Goal: Task Accomplishment & Management: Use online tool/utility

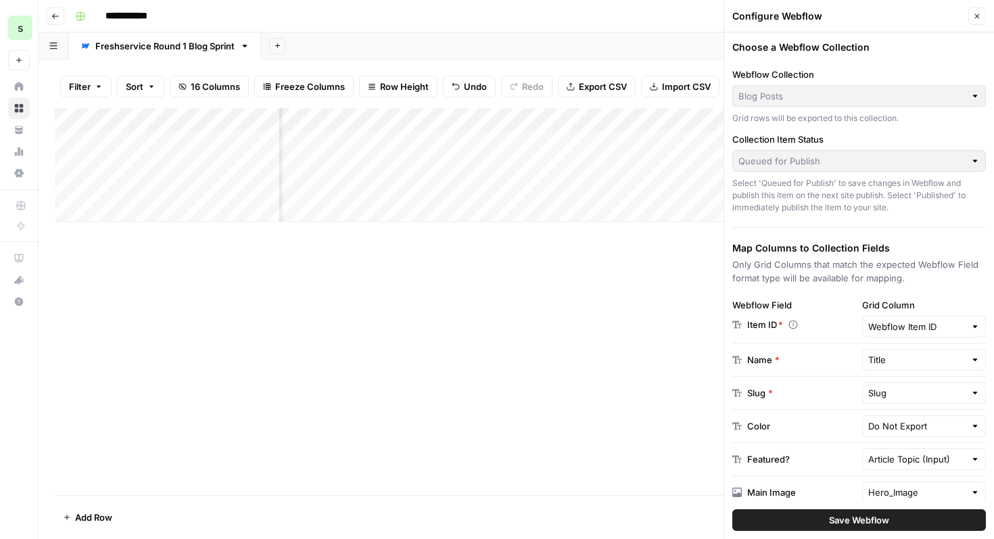
scroll to position [110, 0]
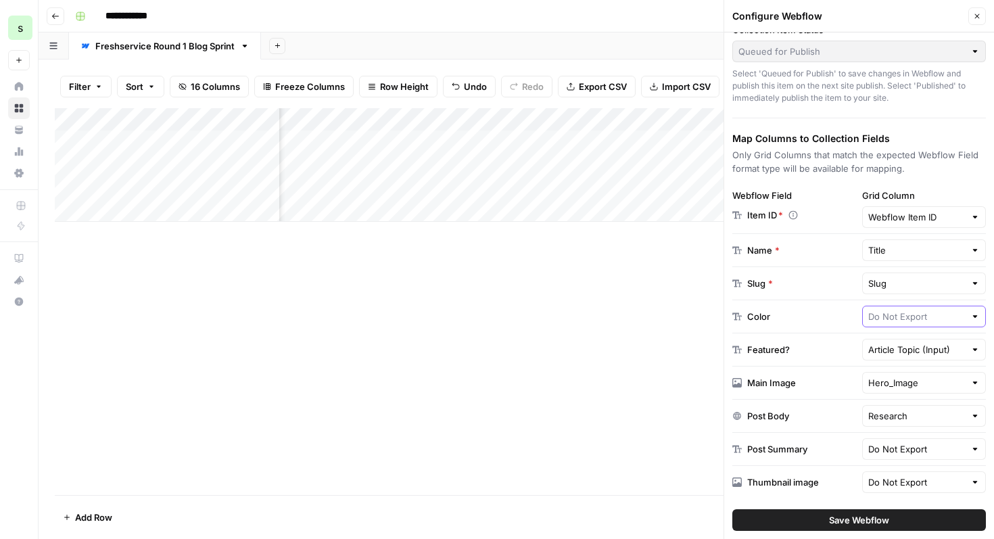
click at [925, 322] on input "text" at bounding box center [916, 317] width 97 height 14
type input "Do Not Export"
click at [646, 408] on div "Add Column" at bounding box center [516, 301] width 923 height 387
click at [982, 20] on button "Close" at bounding box center [977, 16] width 18 height 18
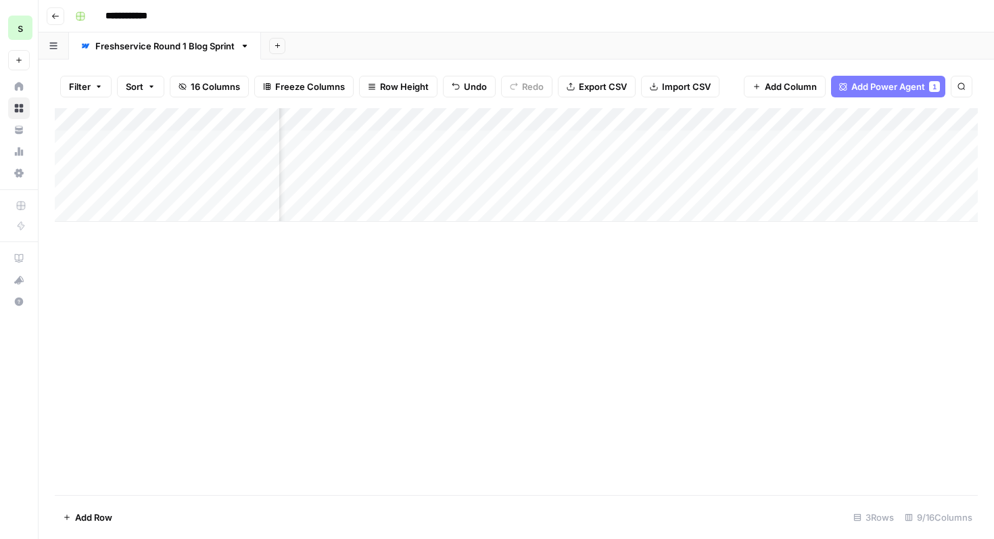
scroll to position [0, 452]
click at [458, 122] on div "Add Column" at bounding box center [516, 165] width 923 height 114
click at [634, 290] on div "Add Column" at bounding box center [516, 301] width 923 height 387
click at [433, 141] on div "Add Column" at bounding box center [516, 165] width 923 height 114
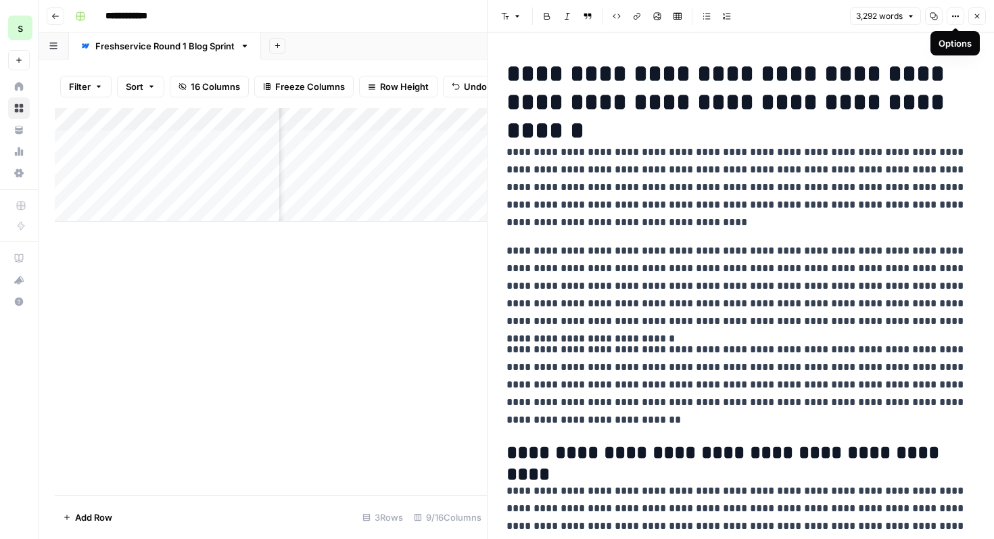
click at [954, 15] on icon "button" at bounding box center [955, 16] width 8 height 8
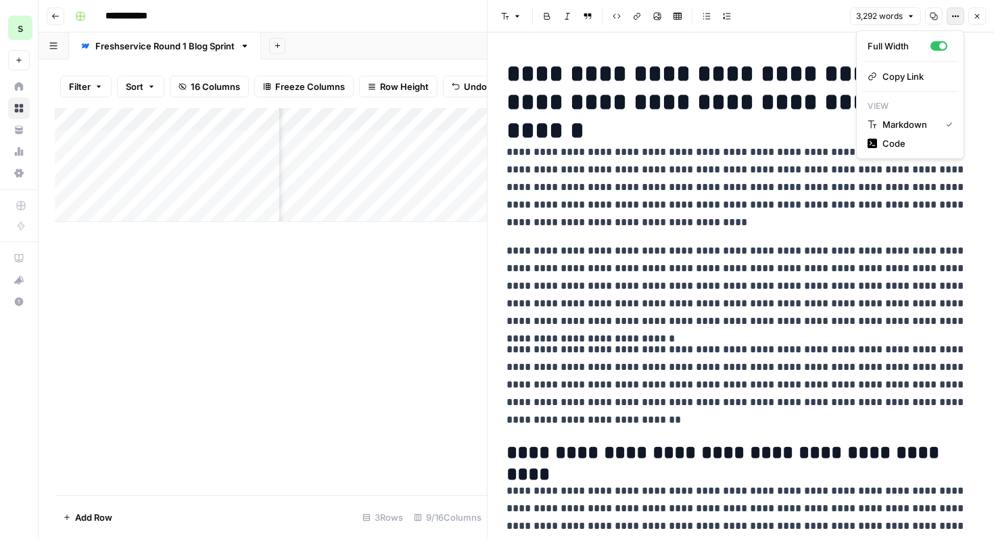
click at [426, 326] on div "Add Column" at bounding box center [271, 301] width 432 height 387
click at [956, 13] on icon "button" at bounding box center [955, 16] width 8 height 8
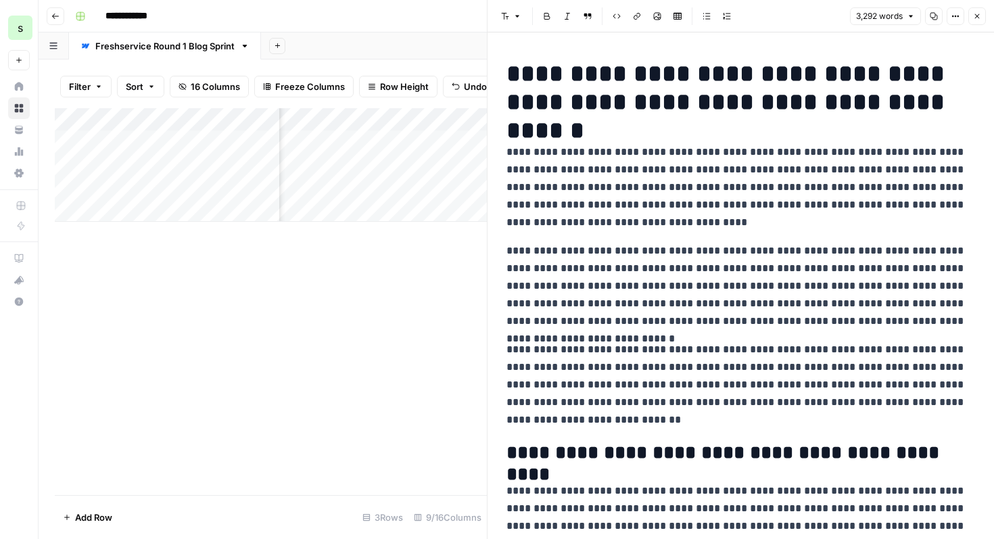
click at [978, 21] on button "Close" at bounding box center [977, 16] width 18 height 18
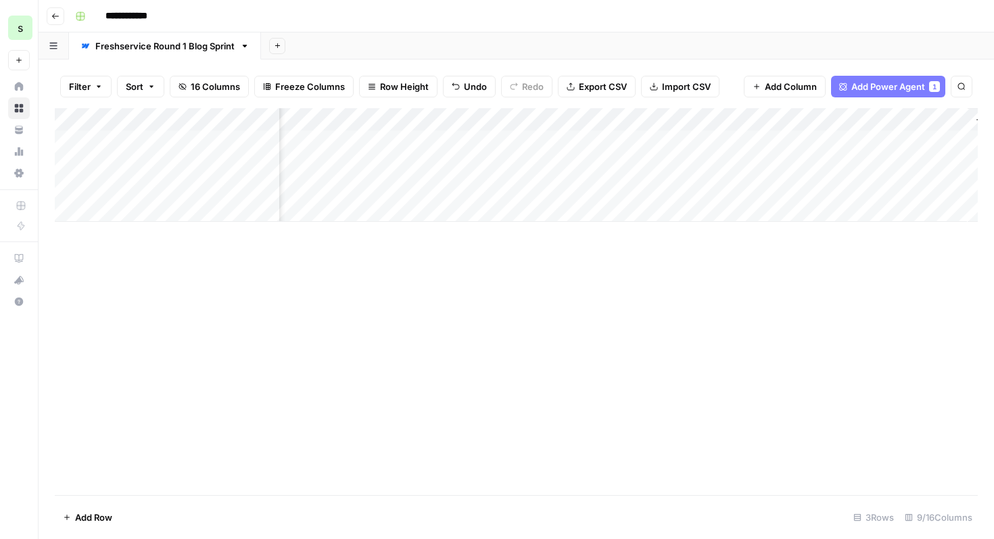
scroll to position [0, 601]
click at [722, 119] on div "Add Column" at bounding box center [516, 165] width 923 height 114
click at [731, 197] on span "Edit" at bounding box center [714, 203] width 118 height 14
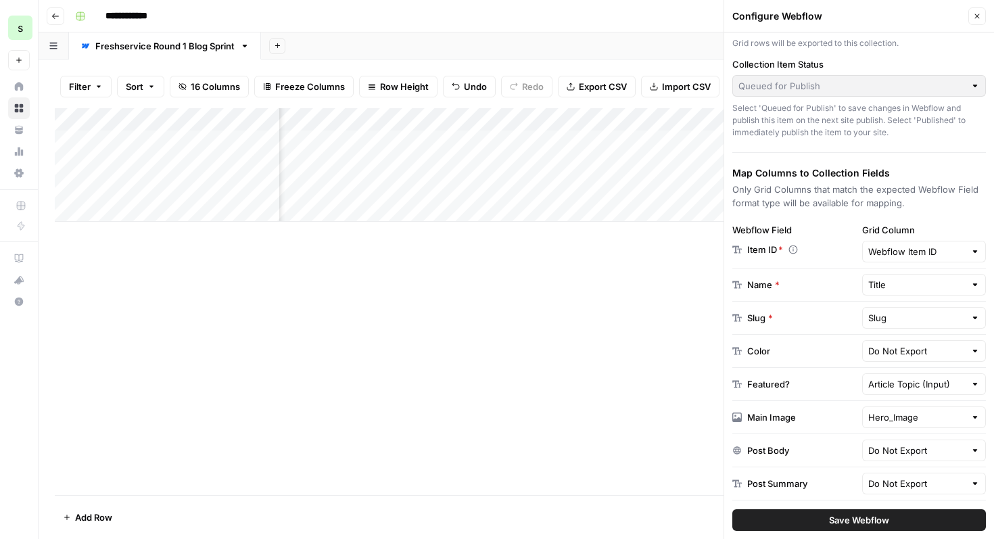
scroll to position [110, 0]
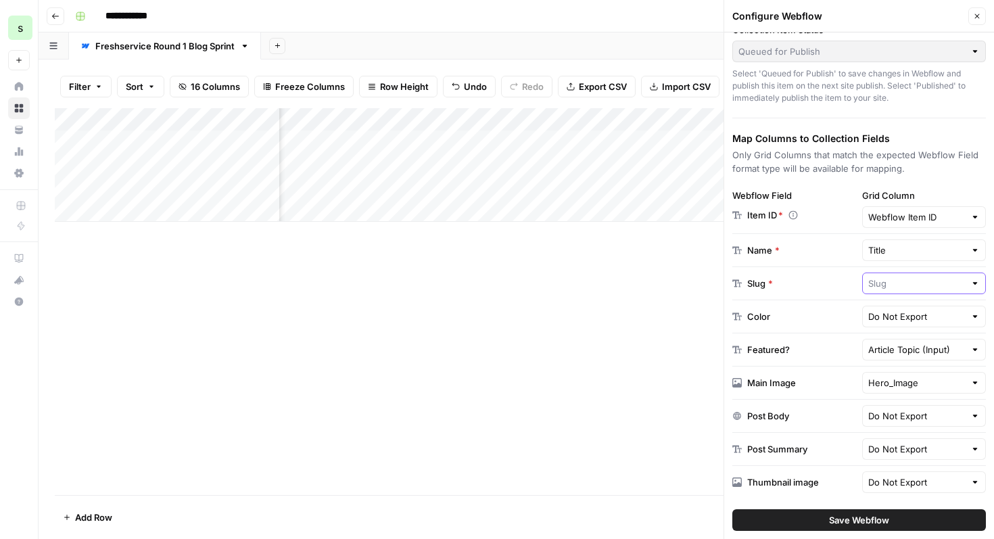
click at [916, 285] on input "text" at bounding box center [916, 283] width 97 height 14
click at [895, 325] on button "Slug Possible Match" at bounding box center [924, 335] width 112 height 22
type input "Slug"
click at [890, 416] on input "text" at bounding box center [916, 416] width 97 height 14
type input "Do Not Export"
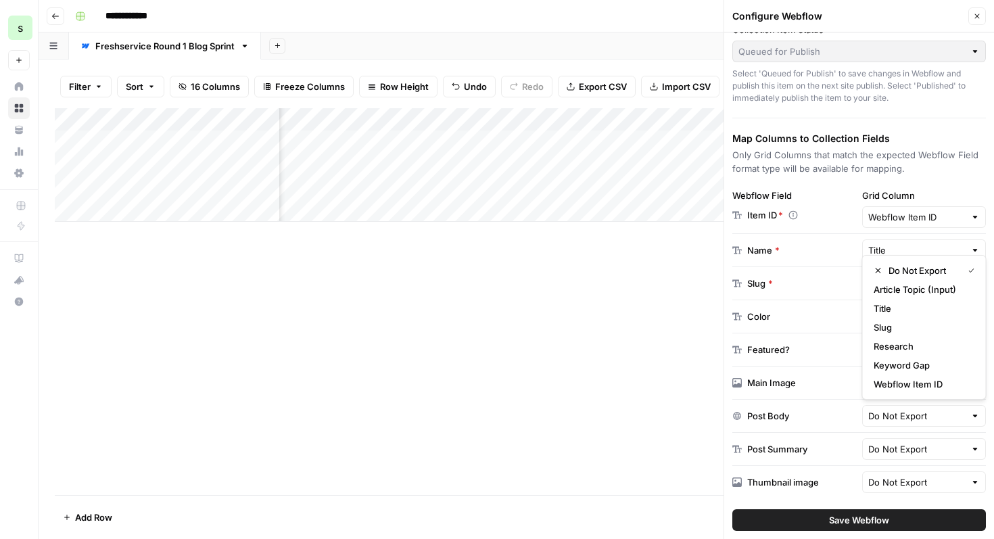
click at [606, 418] on div "Add Column" at bounding box center [516, 301] width 923 height 387
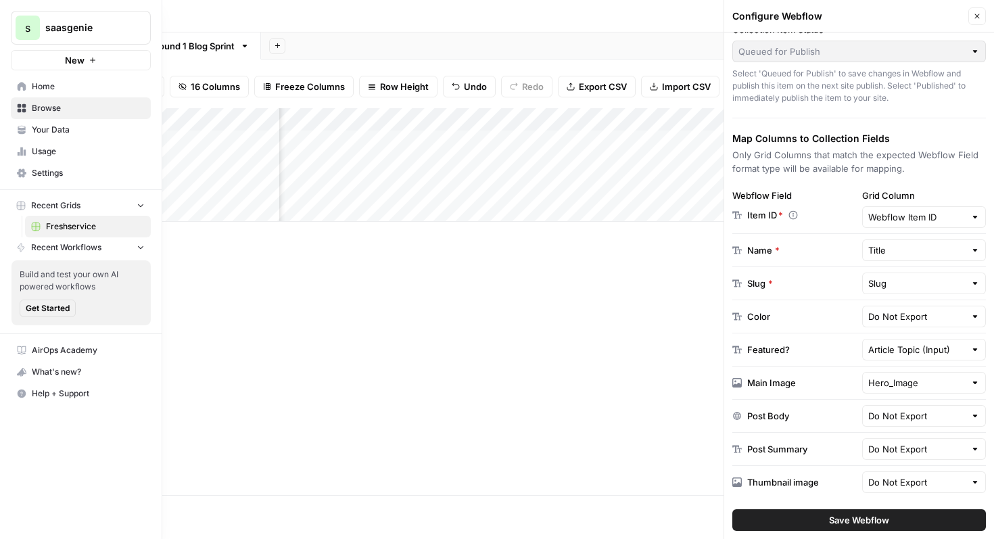
click at [26, 177] on link "Settings" at bounding box center [81, 173] width 140 height 22
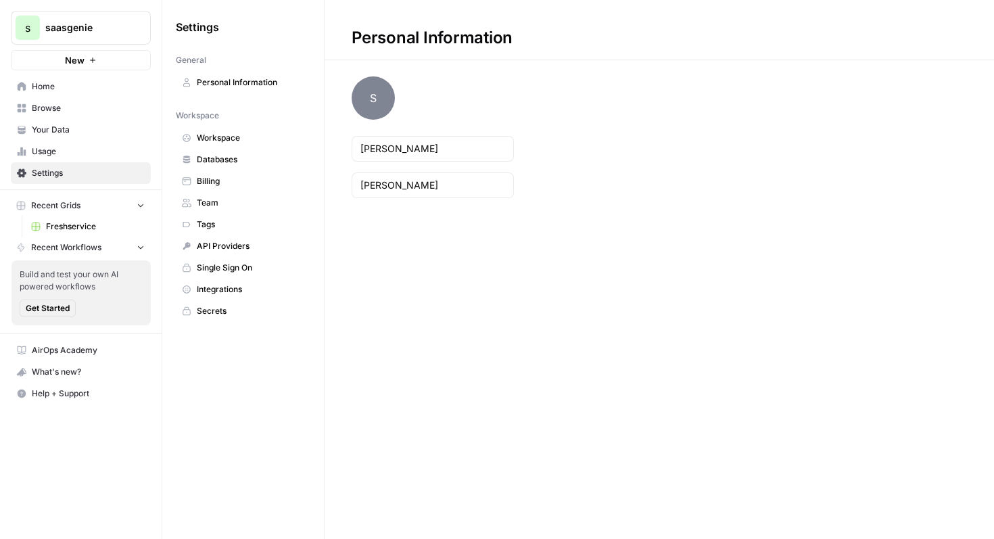
click at [250, 289] on span "Integrations" at bounding box center [250, 289] width 107 height 12
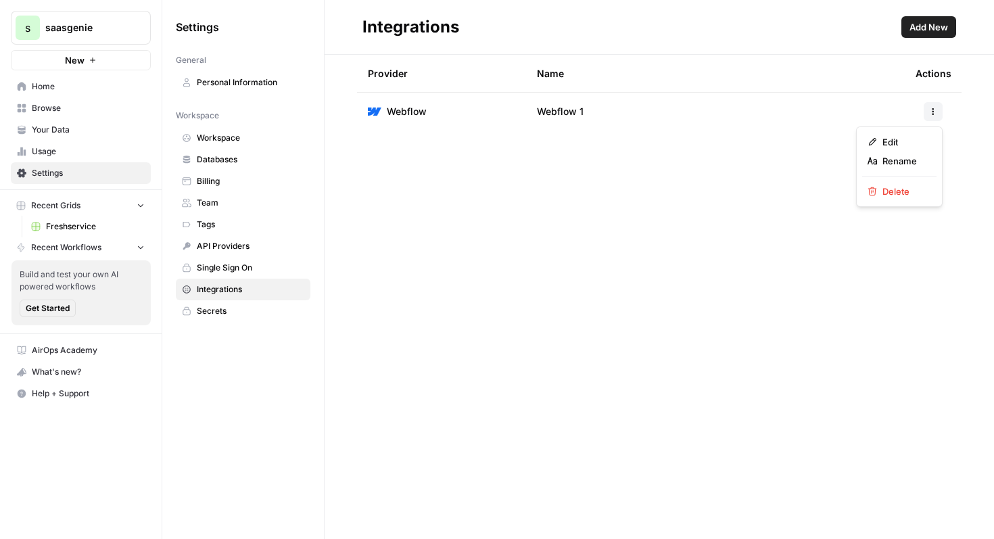
click at [936, 115] on icon "button" at bounding box center [933, 111] width 8 height 8
click at [916, 145] on span "Edit" at bounding box center [903, 142] width 43 height 14
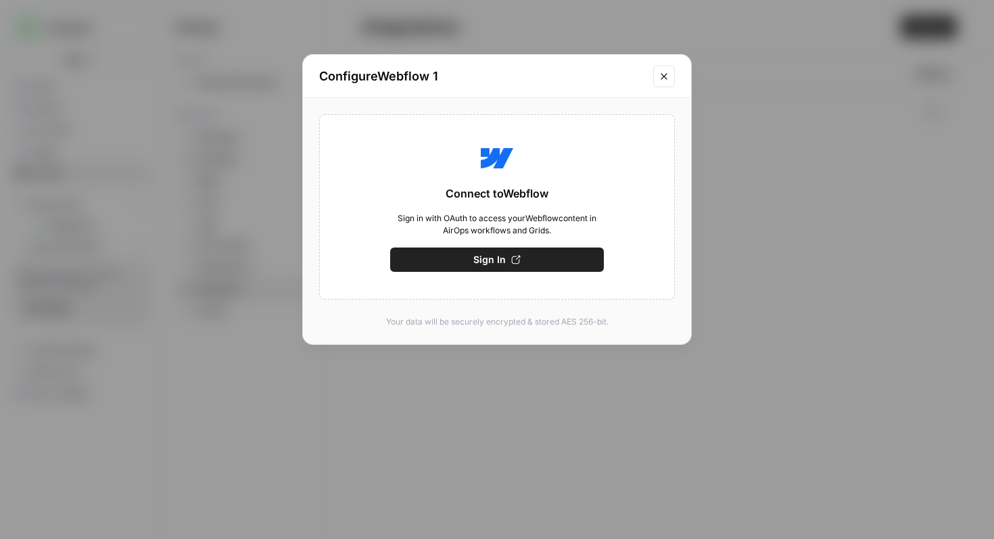
click at [539, 259] on button "Sign In" at bounding box center [497, 259] width 214 height 24
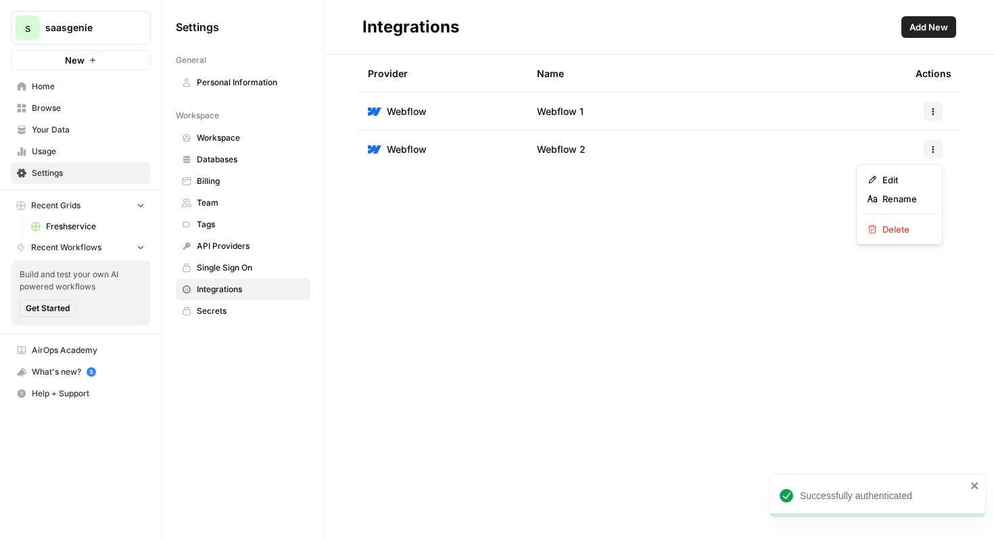
click at [936, 146] on icon "button" at bounding box center [933, 149] width 8 height 8
click at [906, 227] on span "Delete" at bounding box center [903, 229] width 43 height 14
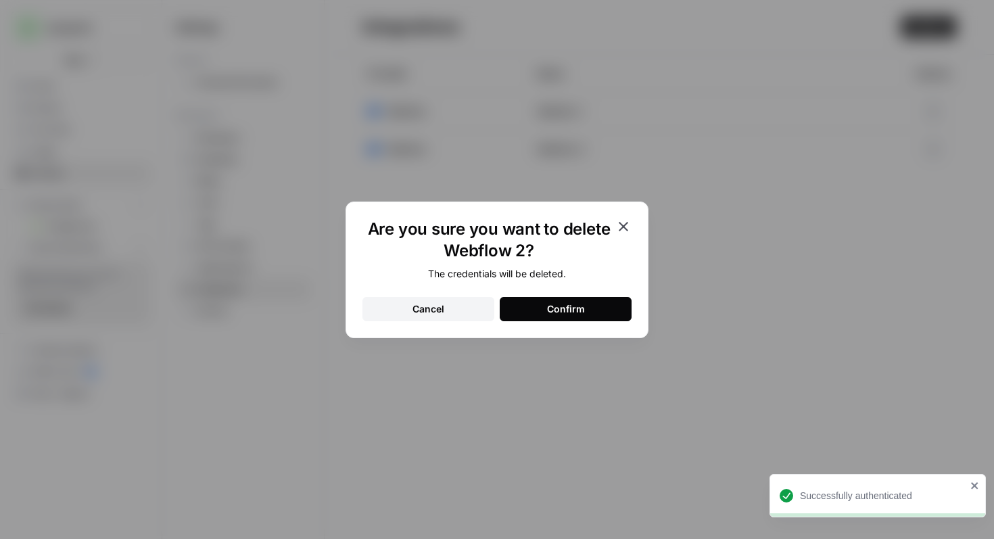
click at [593, 301] on button "Confirm" at bounding box center [566, 309] width 132 height 24
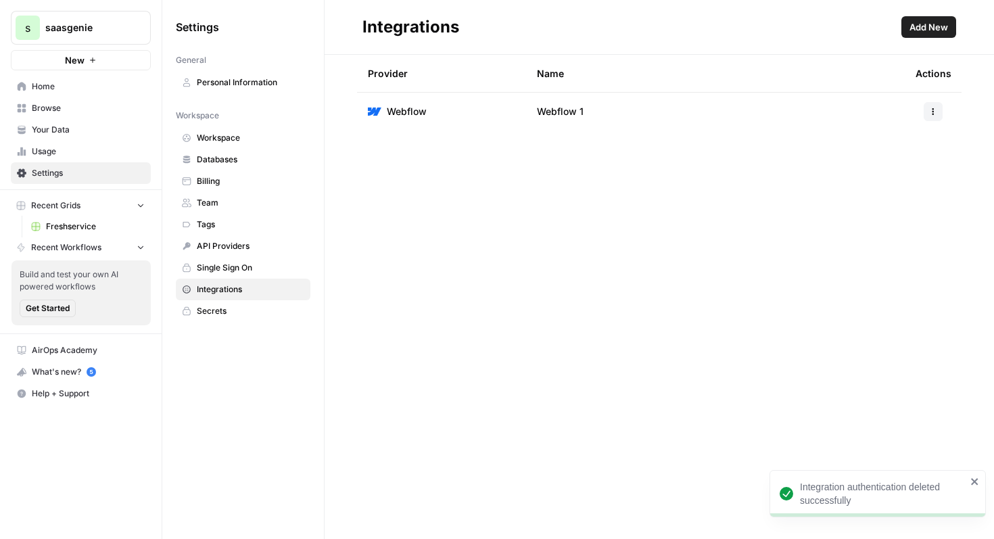
click at [581, 294] on div "Provider Name Actions Webflow Webflow 1" at bounding box center [658, 297] width 669 height 484
click at [76, 89] on span "Home" at bounding box center [88, 86] width 113 height 12
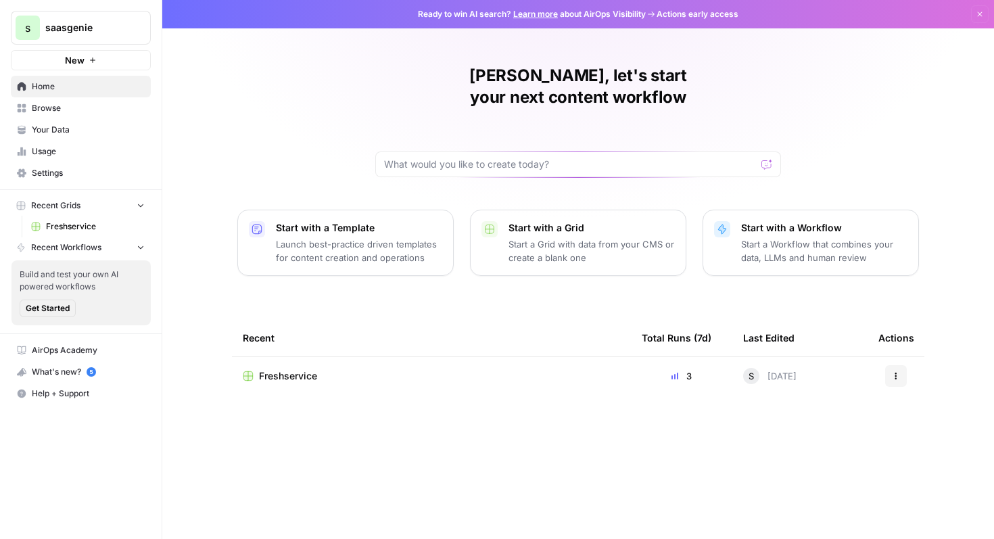
click at [501, 369] on div "Freshservice" at bounding box center [431, 376] width 377 height 14
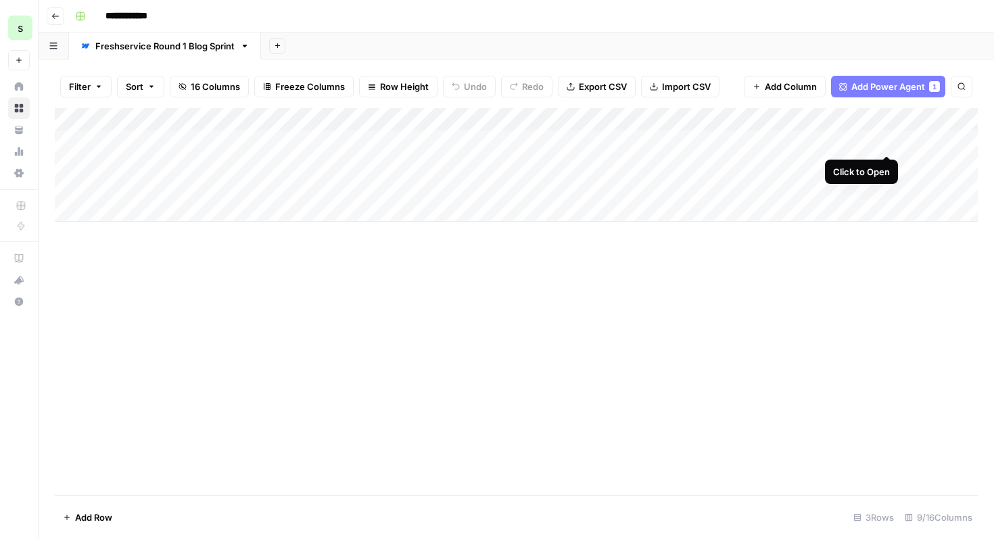
click at [886, 143] on div "Add Column" at bounding box center [516, 165] width 923 height 114
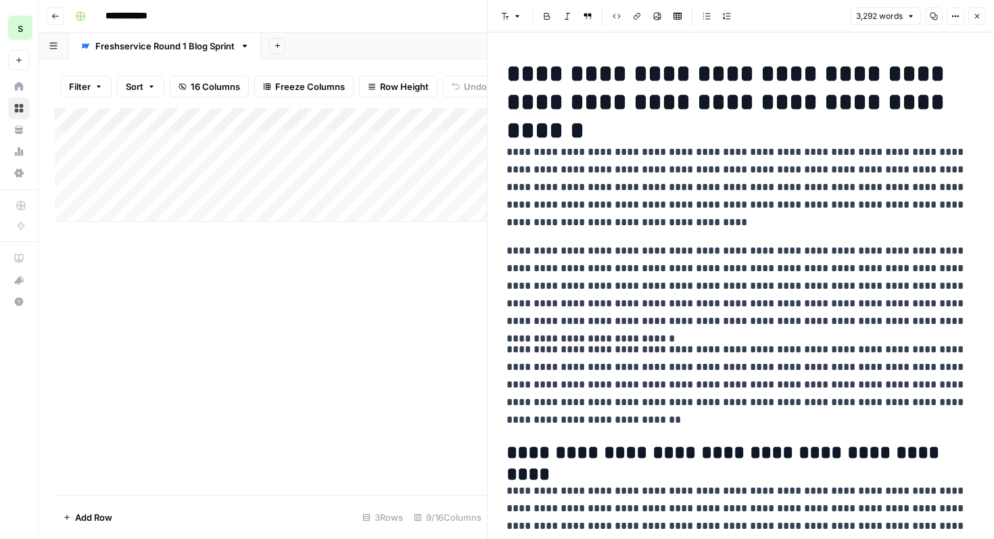
click at [929, 14] on icon "button" at bounding box center [933, 16] width 8 height 8
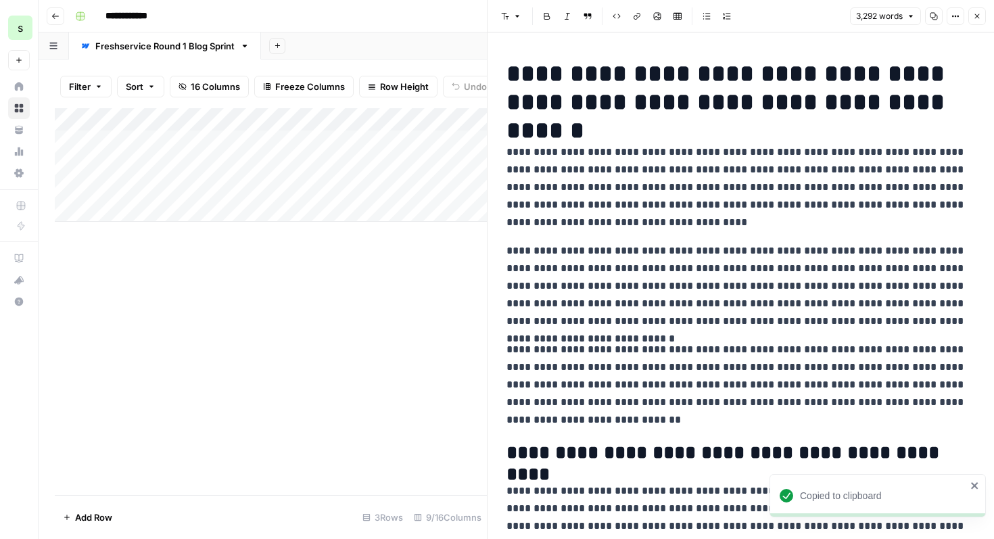
click at [956, 13] on icon "button" at bounding box center [955, 16] width 8 height 8
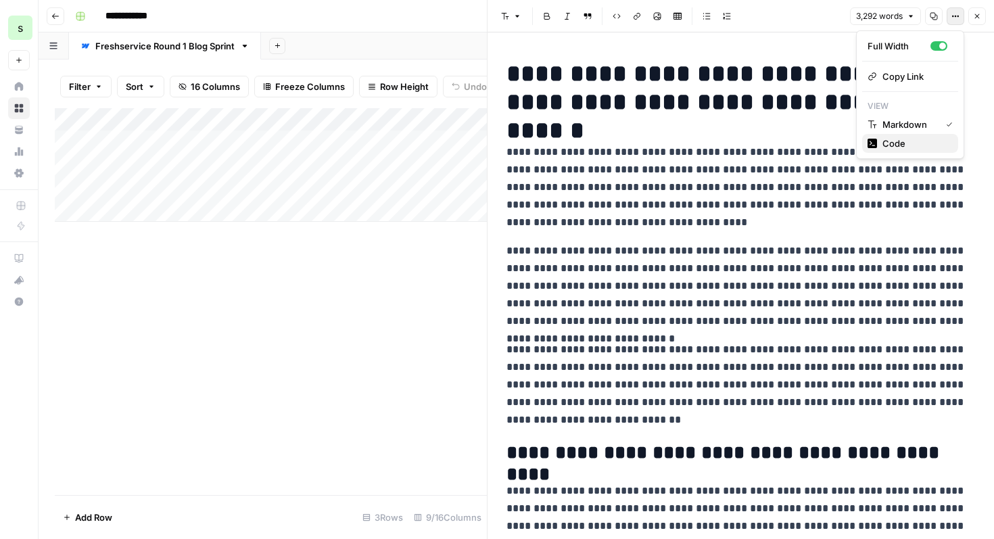
click at [926, 147] on span "Code" at bounding box center [914, 144] width 65 height 14
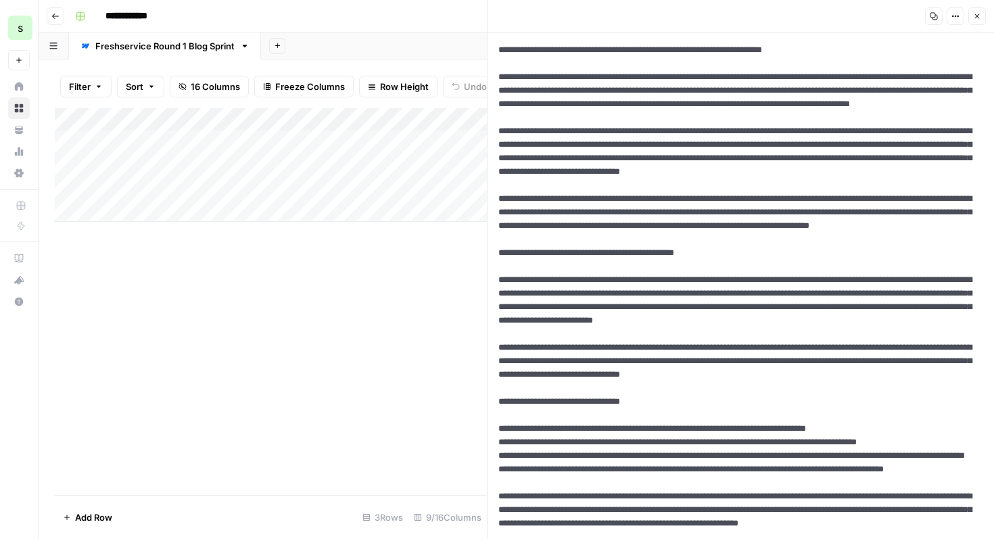
click at [948, 14] on button "Options" at bounding box center [955, 16] width 18 height 18
click at [907, 109] on span "Markdown" at bounding box center [914, 106] width 65 height 14
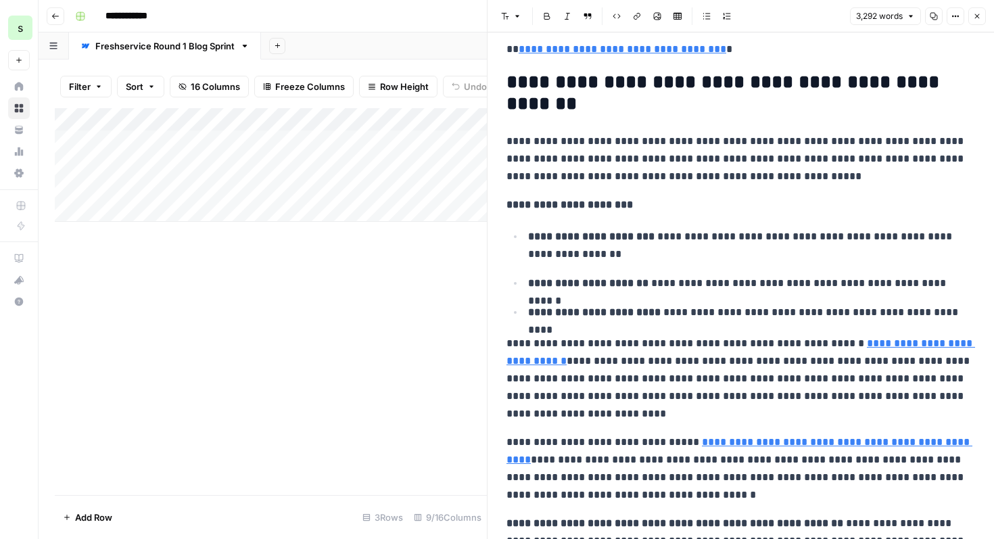
scroll to position [9054, 0]
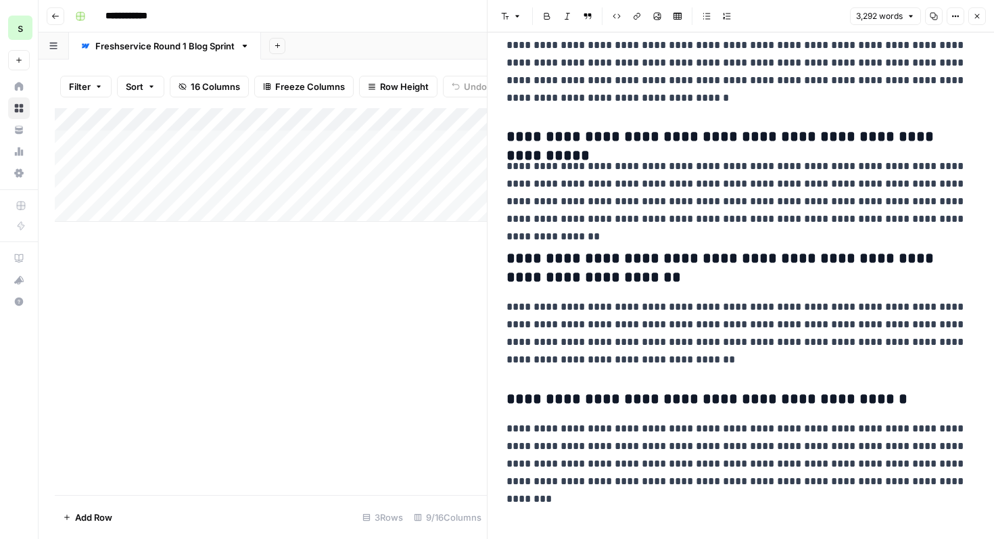
click at [977, 17] on icon "button" at bounding box center [977, 16] width 8 height 8
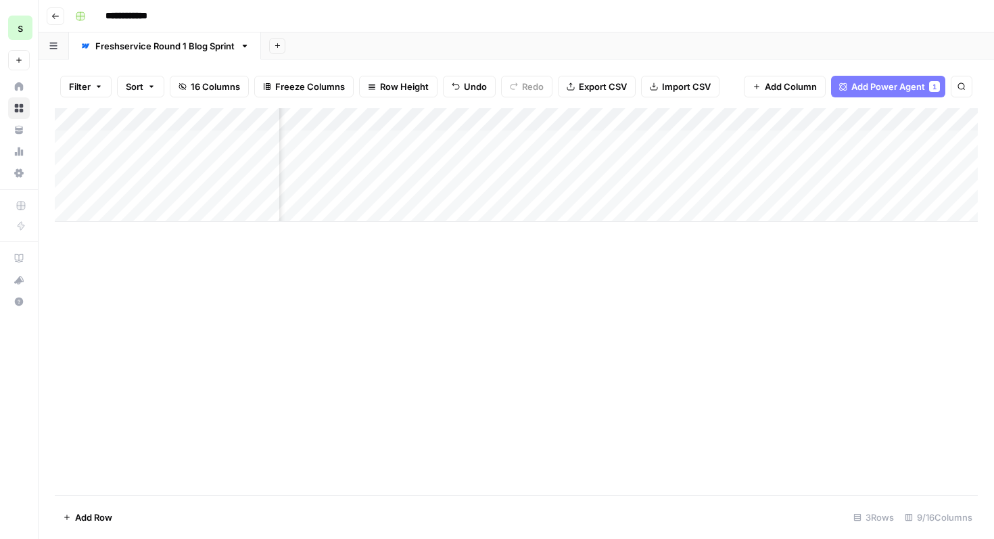
scroll to position [0, 644]
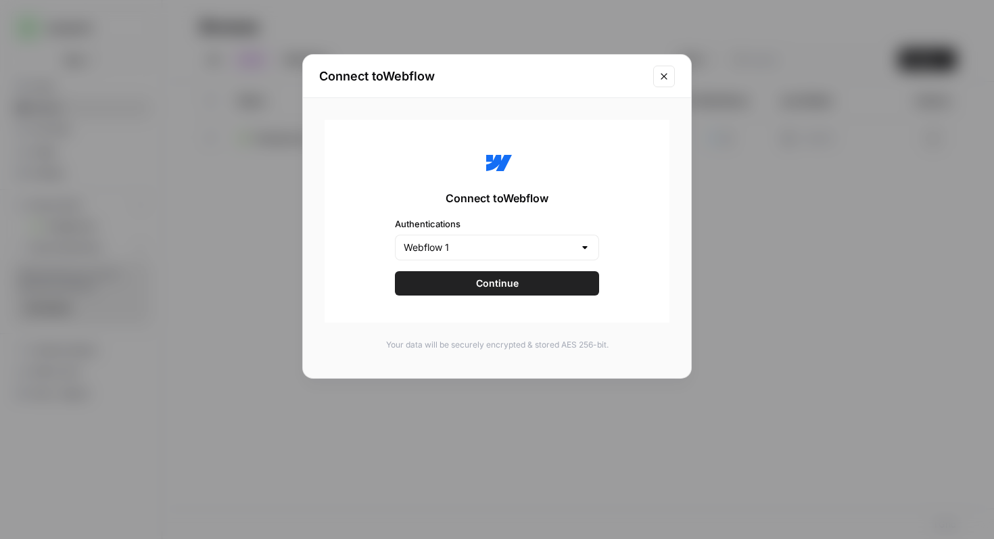
click at [567, 279] on button "Continue" at bounding box center [497, 283] width 204 height 24
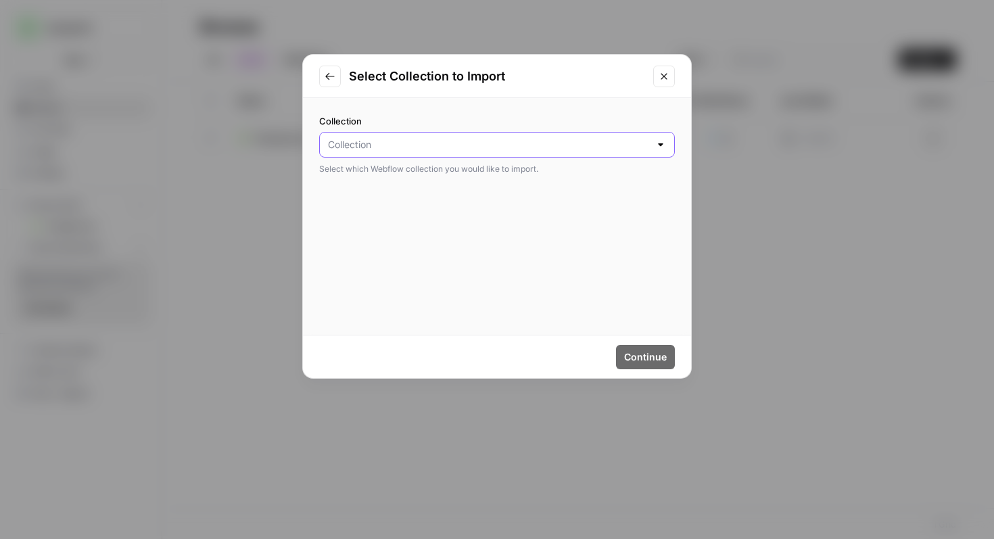
click at [577, 141] on input "Collection" at bounding box center [489, 145] width 322 height 14
click at [527, 216] on div "Saasgenie" at bounding box center [497, 222] width 333 height 12
type input "Blog Posts"
click at [635, 351] on span "Continue" at bounding box center [645, 357] width 43 height 14
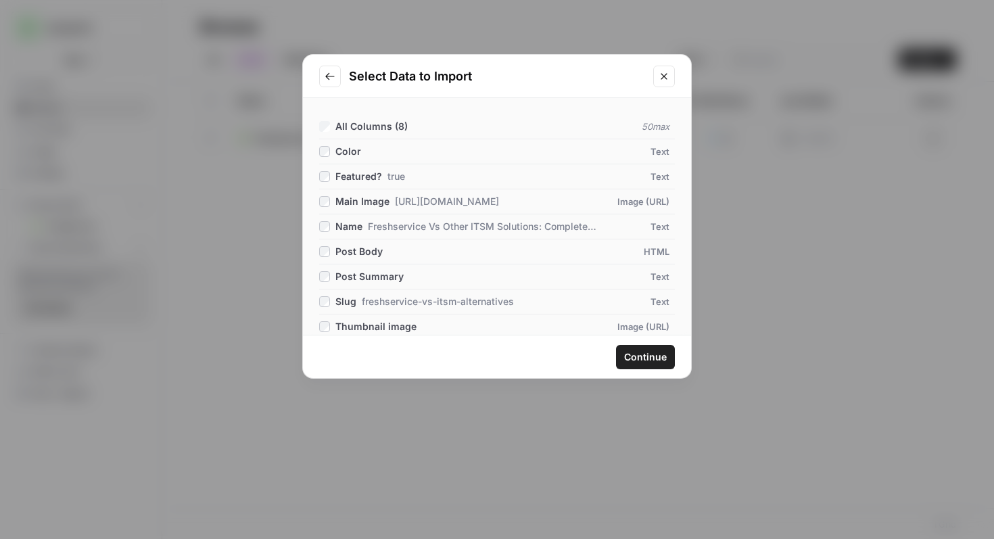
scroll to position [21, 0]
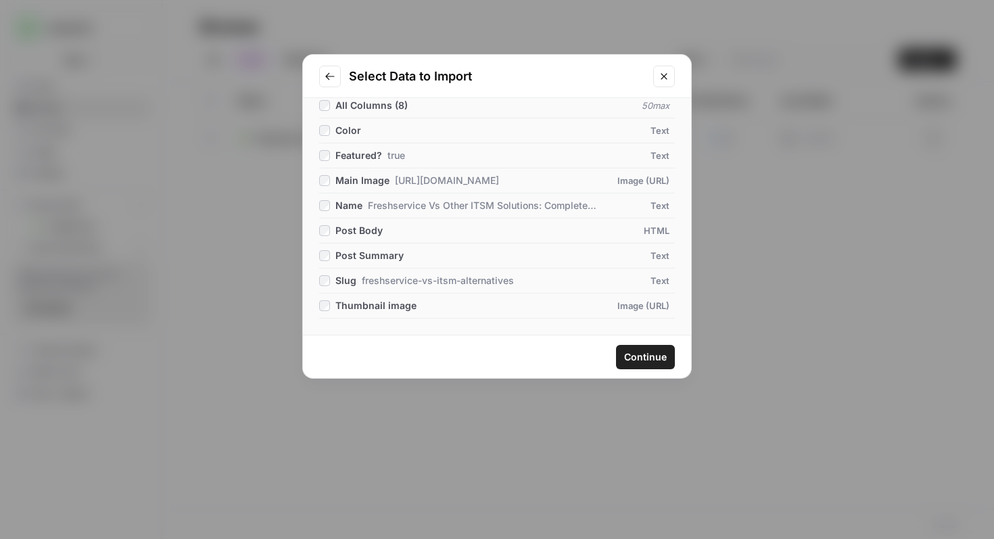
click at [664, 361] on span "Continue" at bounding box center [645, 357] width 43 height 14
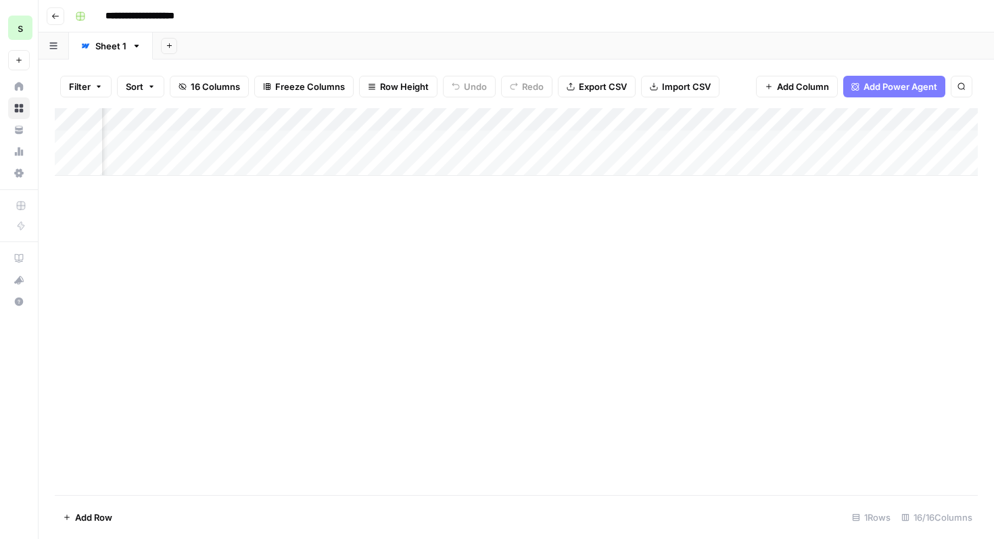
scroll to position [0, 1636]
click at [257, 145] on div "Add Column" at bounding box center [516, 142] width 923 height 68
click at [301, 141] on div "Add Column" at bounding box center [516, 142] width 923 height 68
click at [303, 141] on div "Add Column" at bounding box center [516, 142] width 923 height 68
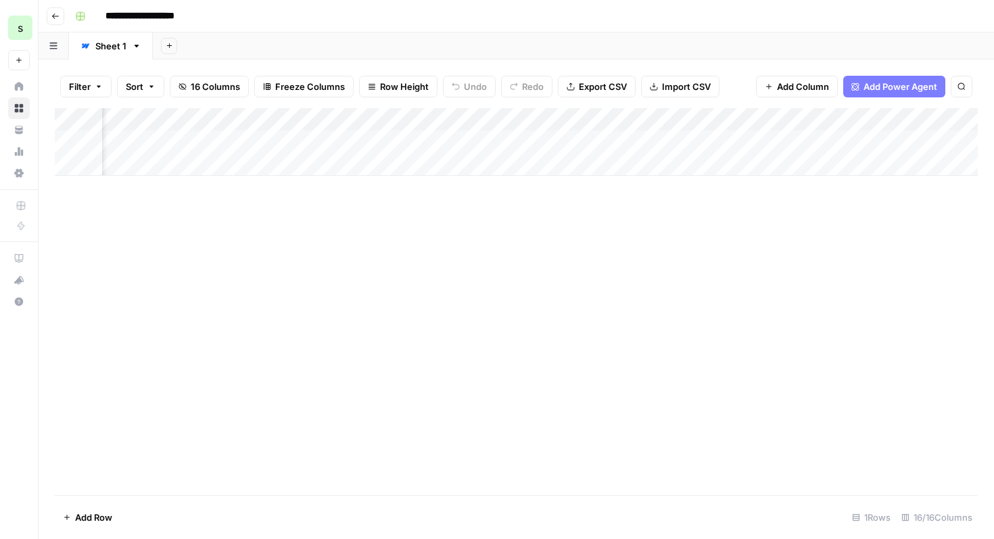
click at [377, 135] on div "Add Column" at bounding box center [516, 142] width 923 height 68
click at [520, 141] on div "Add Column" at bounding box center [516, 142] width 923 height 68
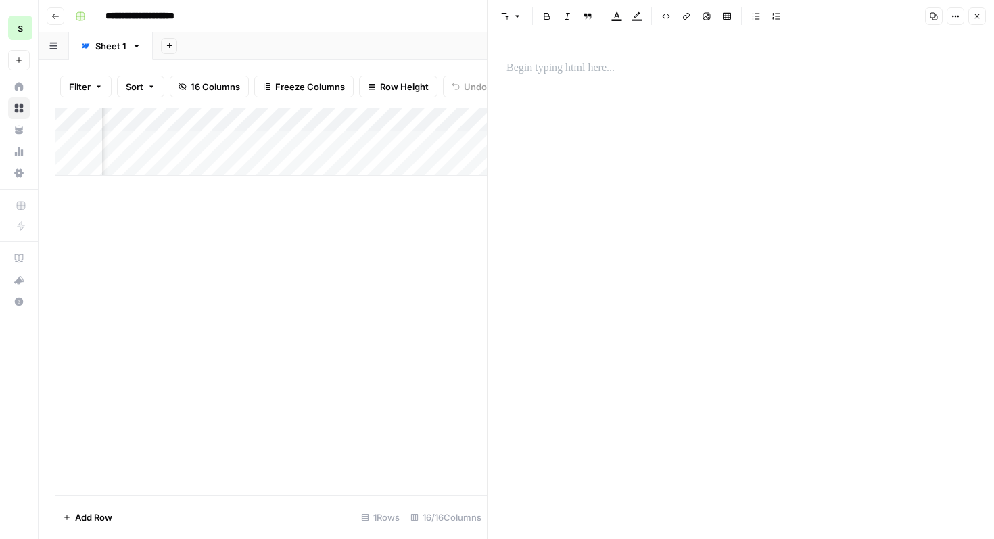
click at [614, 160] on div at bounding box center [740, 274] width 485 height 441
click at [627, 77] on div at bounding box center [740, 68] width 485 height 28
click at [981, 13] on button "Close" at bounding box center [977, 16] width 18 height 18
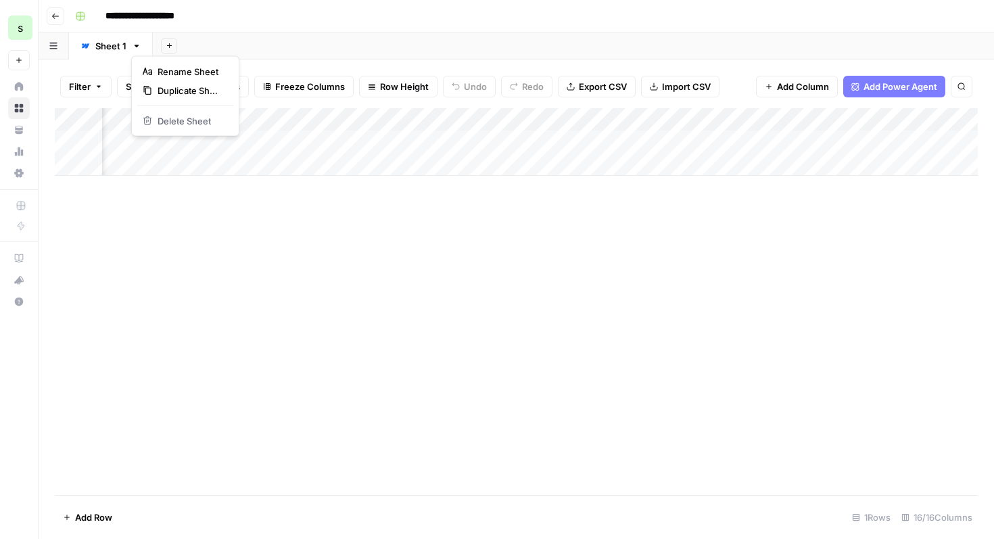
click at [136, 49] on icon "button" at bounding box center [136, 45] width 9 height 9
click at [63, 17] on button "Go back" at bounding box center [56, 16] width 18 height 18
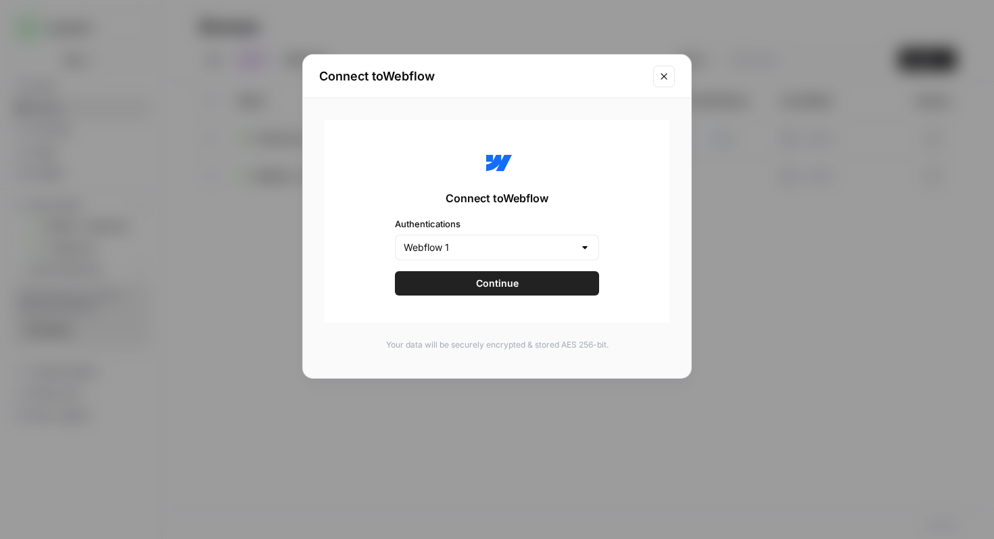
click at [664, 76] on icon "Close modal" at bounding box center [663, 76] width 6 height 6
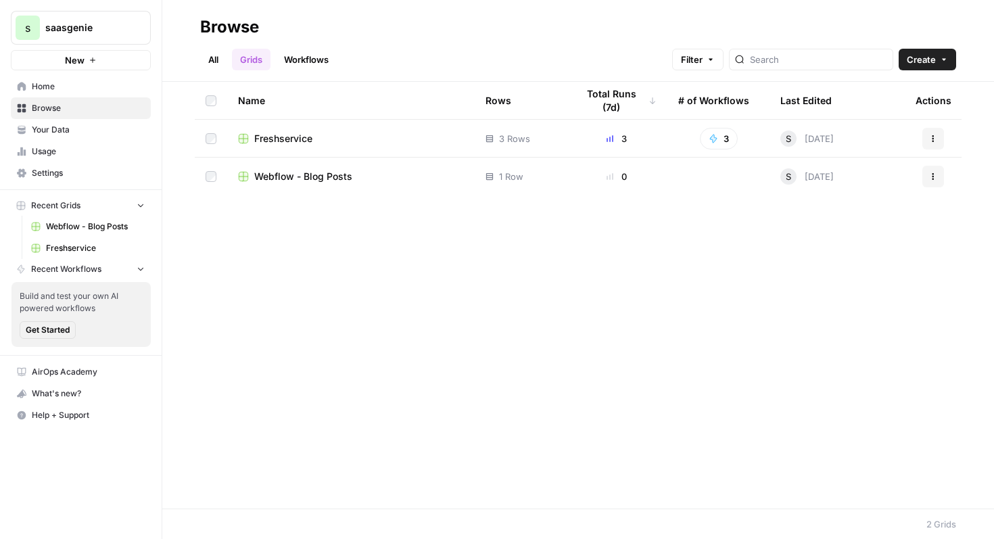
click at [939, 174] on button "Actions" at bounding box center [933, 177] width 22 height 22
click at [829, 287] on span "Delete" at bounding box center [873, 288] width 108 height 14
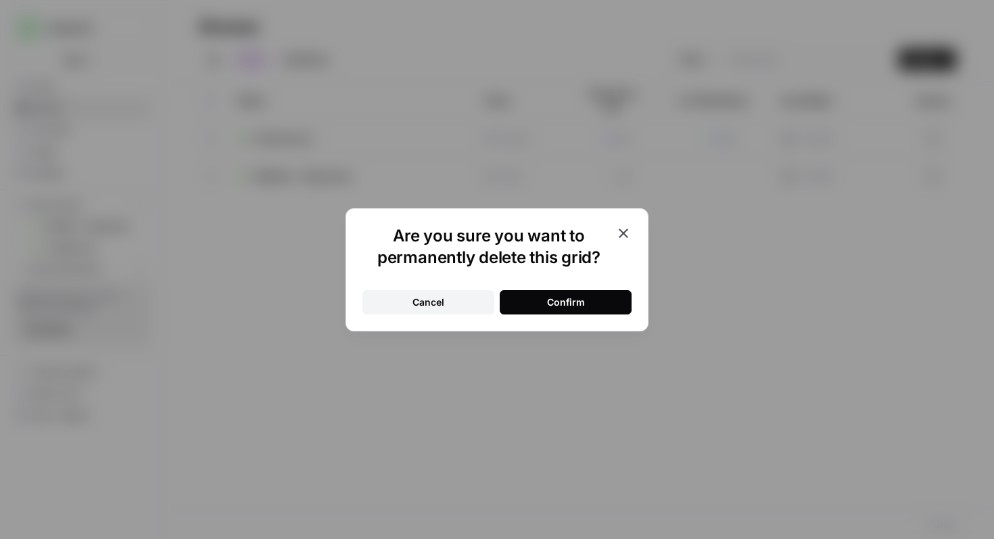
click at [604, 295] on button "Confirm" at bounding box center [566, 302] width 132 height 24
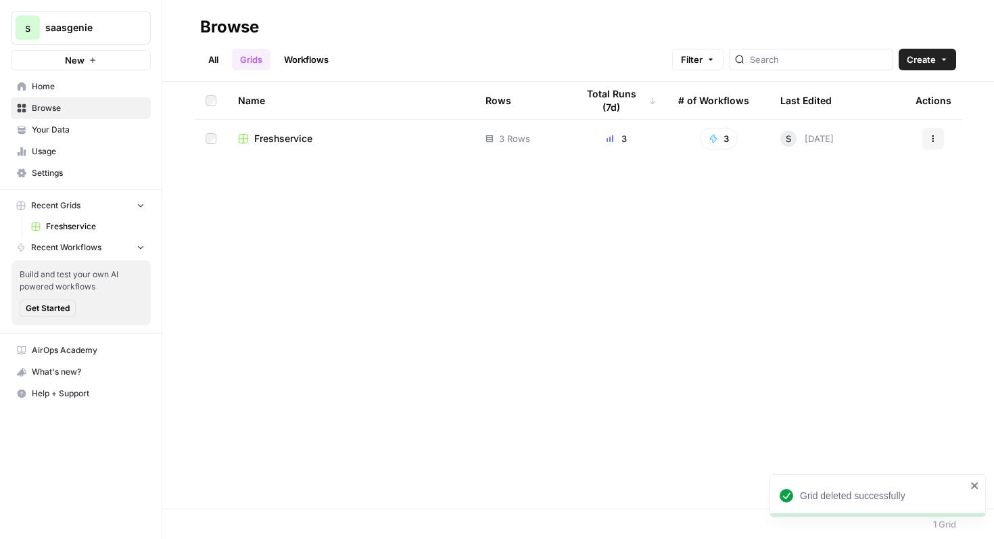
click at [301, 135] on span "Freshservice" at bounding box center [283, 139] width 58 height 14
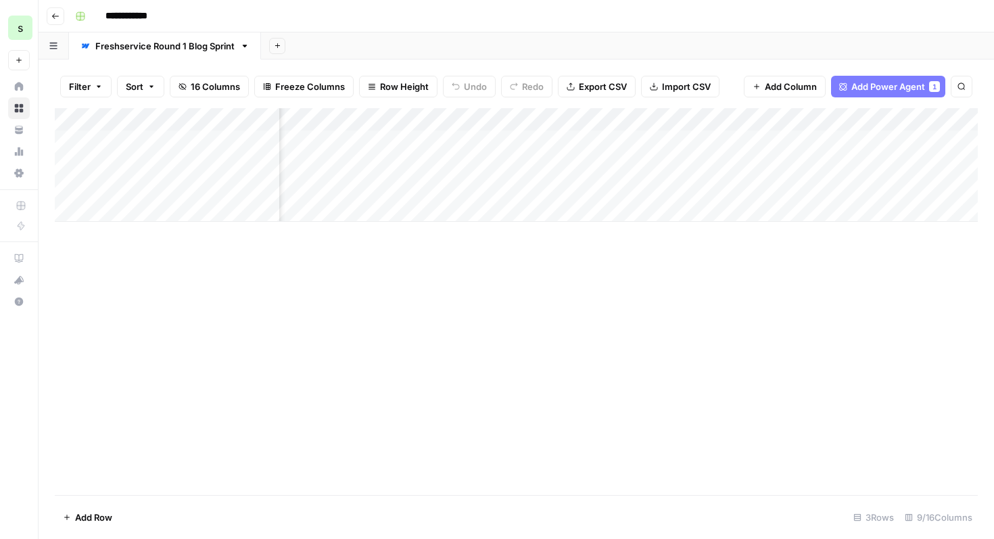
scroll to position [0, 644]
click at [681, 122] on div "Add Column" at bounding box center [516, 165] width 923 height 114
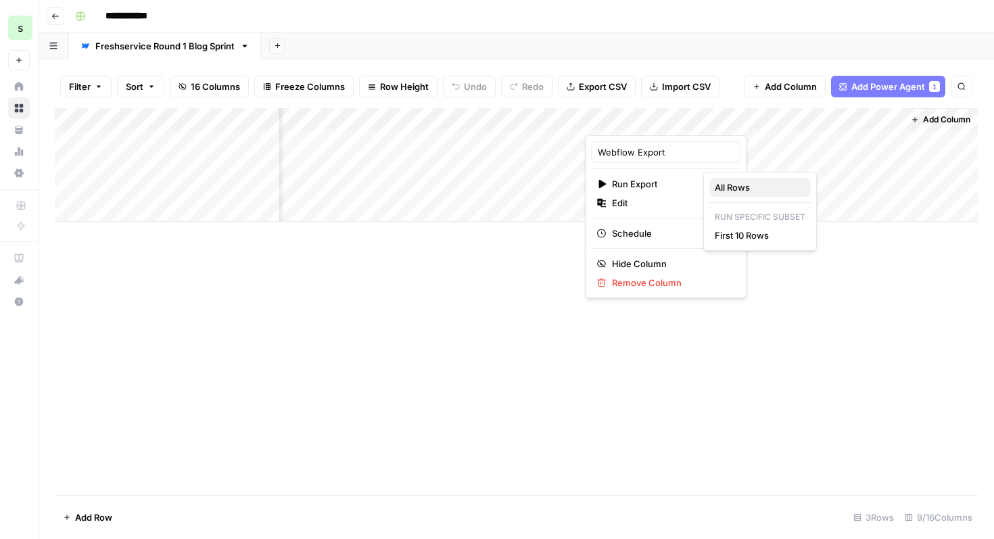
click at [725, 185] on span "All Rows" at bounding box center [756, 187] width 85 height 14
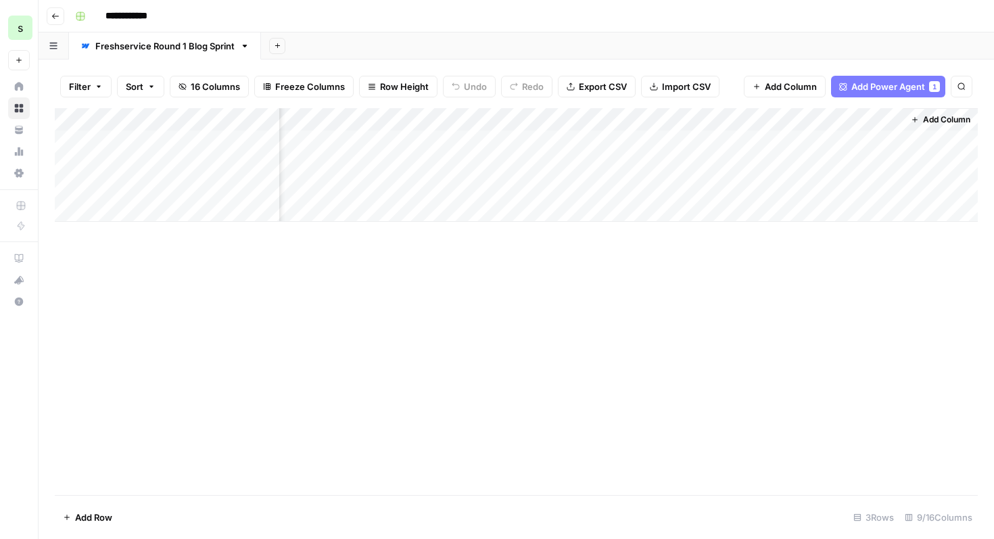
click at [679, 117] on div "Add Column" at bounding box center [516, 165] width 923 height 114
click at [521, 231] on div "Add Column" at bounding box center [516, 301] width 923 height 387
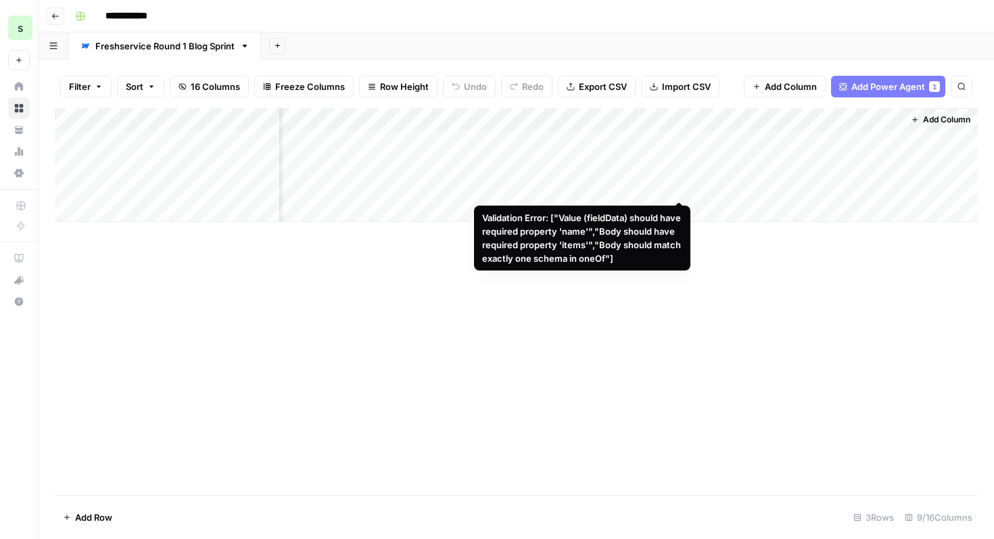
click at [679, 187] on div "Add Column" at bounding box center [516, 165] width 923 height 114
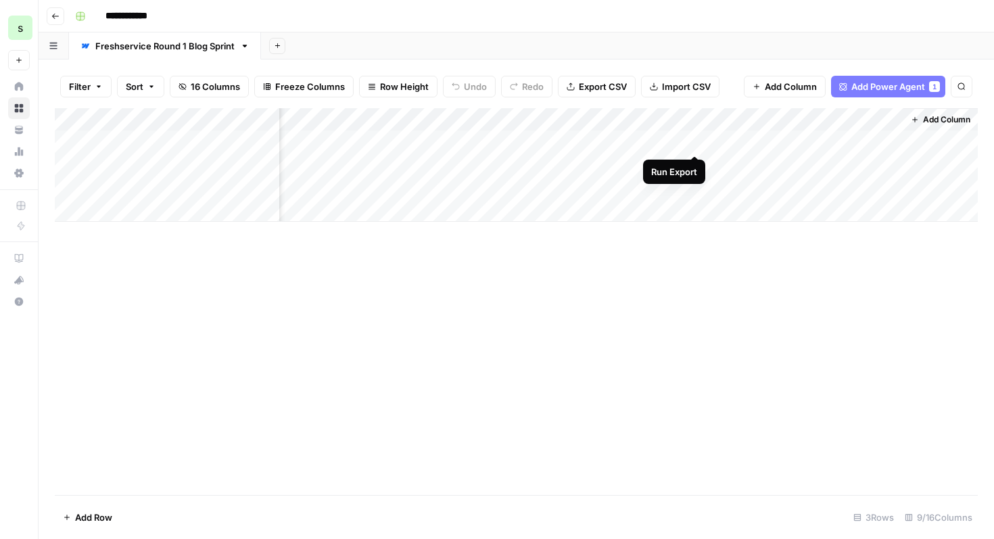
click at [694, 143] on div "Add Column" at bounding box center [516, 165] width 923 height 114
click at [842, 139] on div "Add Column" at bounding box center [516, 165] width 923 height 114
click at [934, 118] on span "Add Column" at bounding box center [946, 120] width 47 height 12
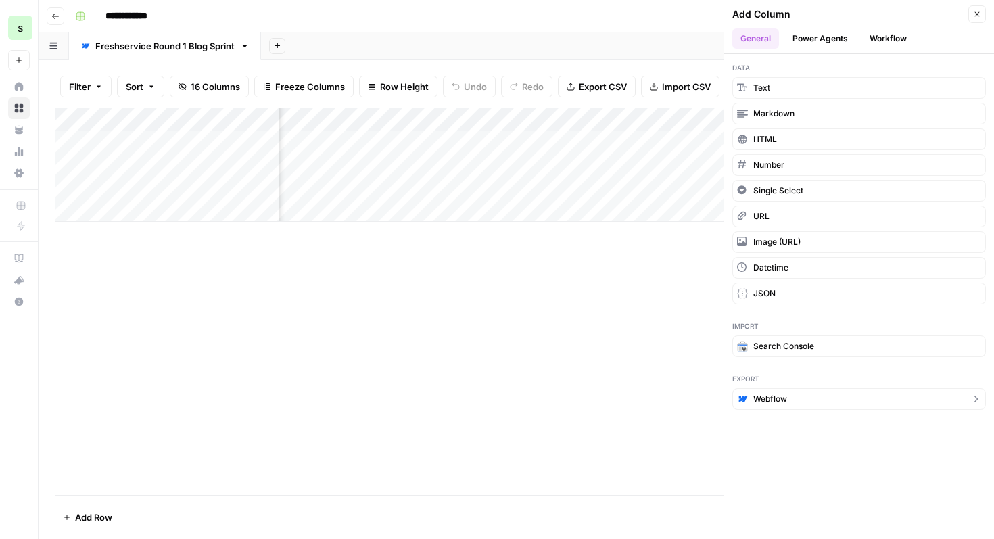
click at [800, 402] on button "Webflow" at bounding box center [858, 399] width 253 height 22
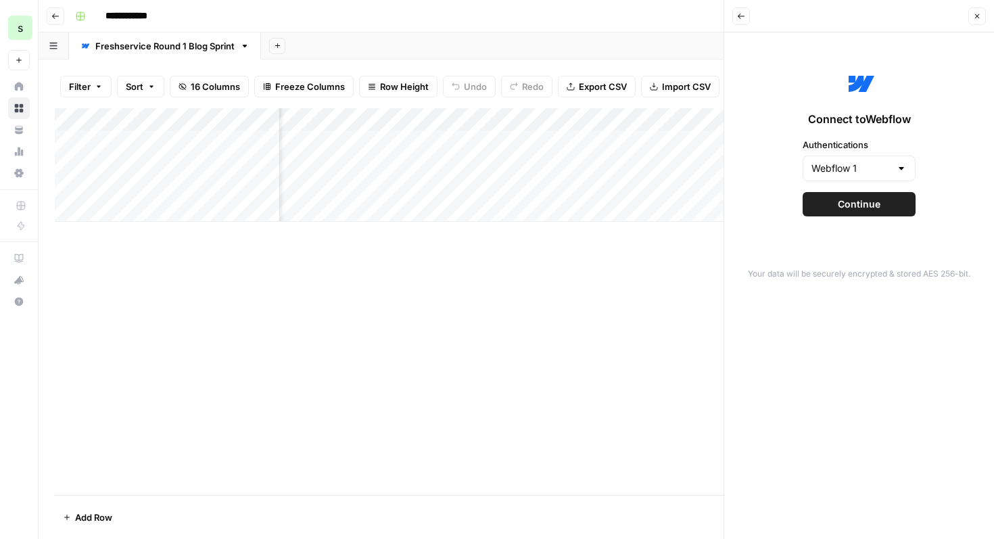
click at [887, 204] on button "Continue" at bounding box center [858, 204] width 113 height 24
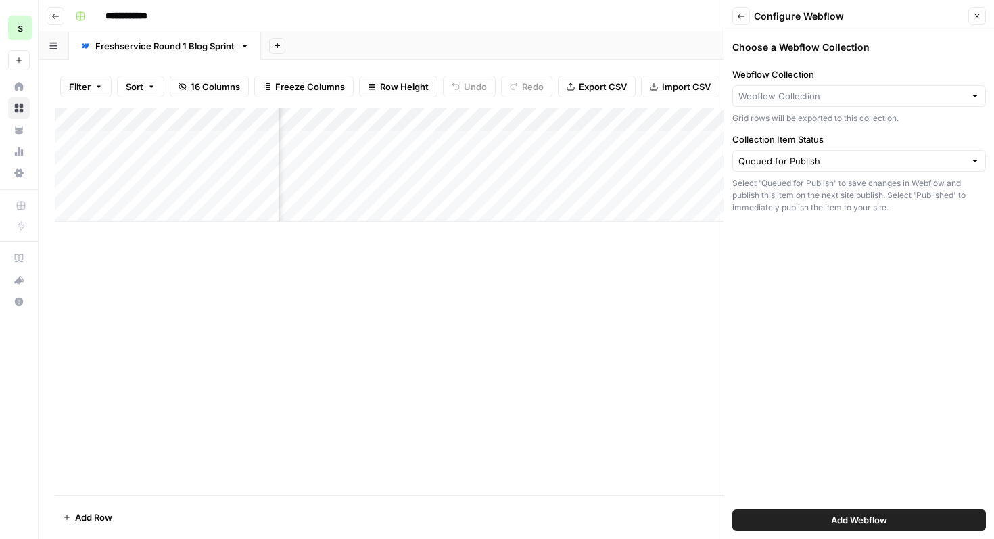
click at [893, 104] on div at bounding box center [858, 96] width 253 height 22
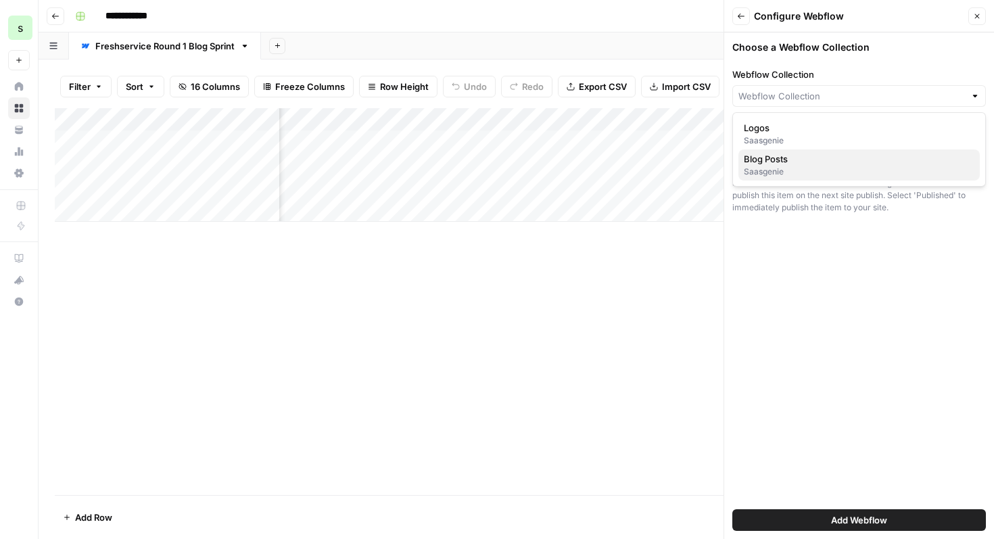
click at [865, 162] on span "Blog Posts" at bounding box center [856, 159] width 225 height 14
type input "Blog Posts"
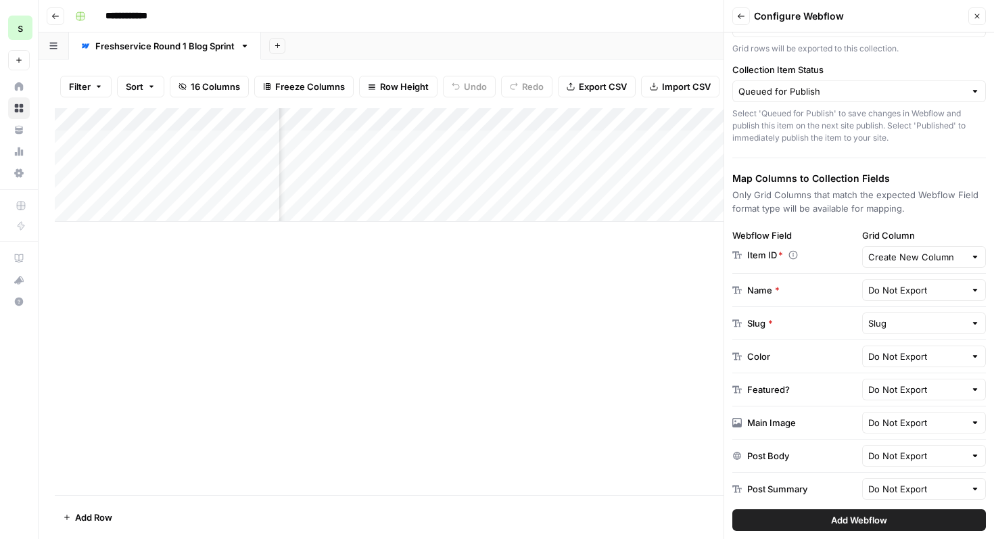
scroll to position [110, 0]
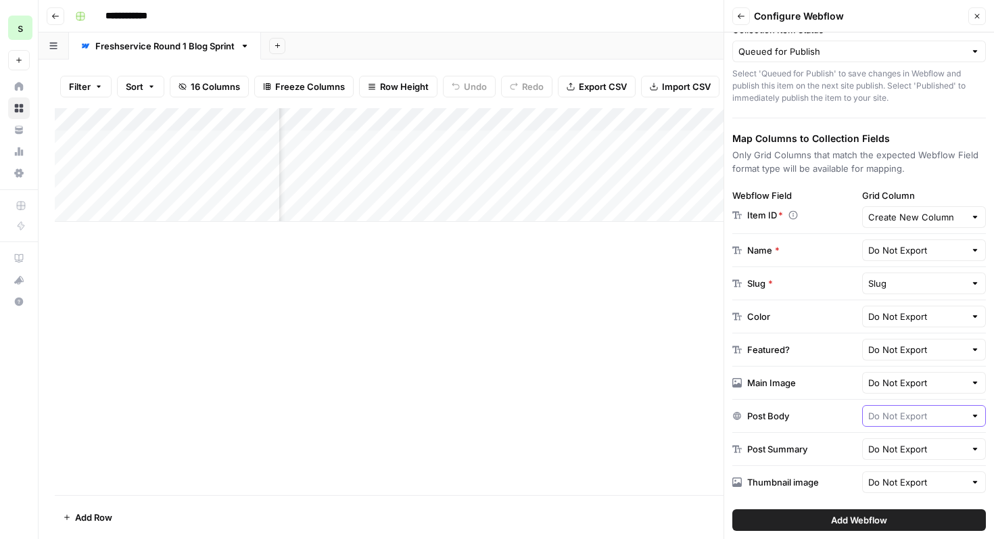
click at [911, 412] on input "text" at bounding box center [916, 416] width 97 height 14
type input "Do Not Export"
click at [635, 452] on div "Add Column" at bounding box center [516, 301] width 923 height 387
click at [978, 20] on icon "button" at bounding box center [977, 16] width 8 height 8
